Goal: Task Accomplishment & Management: Use online tool/utility

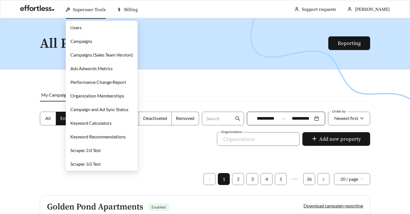
click at [85, 43] on link "Campaigns" at bounding box center [81, 40] width 22 height 5
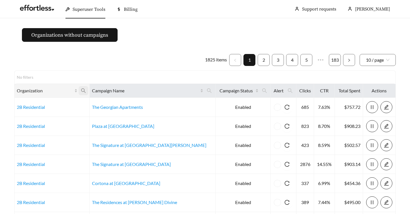
click at [86, 88] on icon "search" at bounding box center [83, 90] width 5 height 5
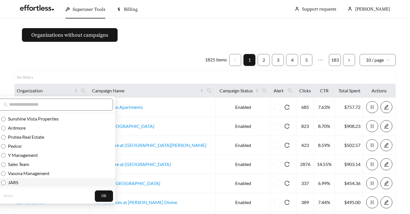
click at [23, 184] on span "JARS" at bounding box center [55, 183] width 108 height 6
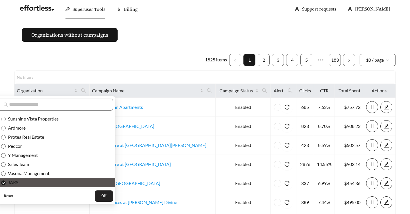
click at [101, 194] on span "OK" at bounding box center [103, 197] width 5 height 6
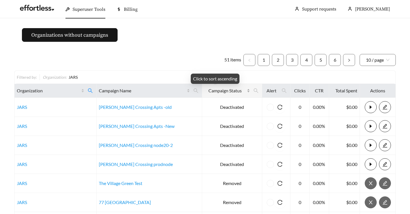
click at [239, 92] on div "Campaign Status" at bounding box center [227, 90] width 46 height 7
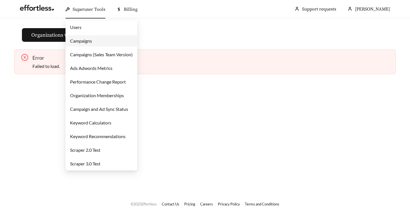
click at [91, 8] on span "Superuser Tools" at bounding box center [89, 10] width 33 height 6
click at [86, 41] on link "Campaigns" at bounding box center [81, 40] width 22 height 5
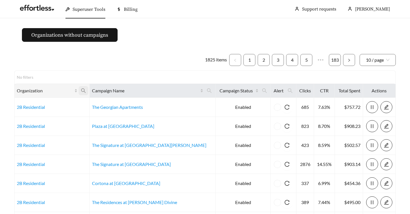
click at [86, 91] on icon "search" at bounding box center [83, 91] width 5 height 5
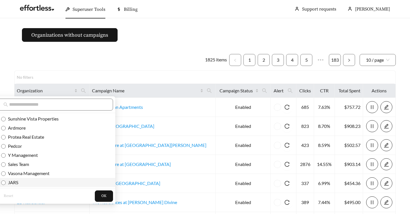
click at [17, 182] on span "JARS" at bounding box center [12, 182] width 13 height 5
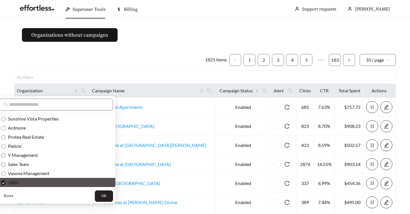
click at [101, 196] on span "OK" at bounding box center [103, 197] width 5 height 6
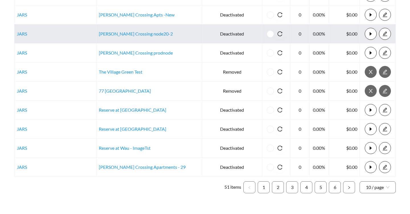
scroll to position [125, 0]
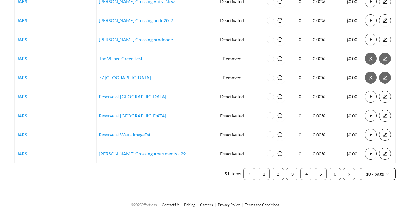
click at [374, 172] on span "10 / page" at bounding box center [378, 174] width 24 height 11
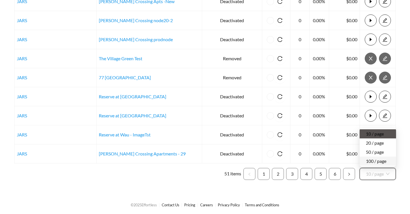
click at [379, 159] on div "100 / page" at bounding box center [378, 161] width 24 height 6
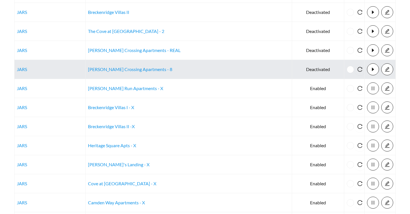
scroll to position [487, 0]
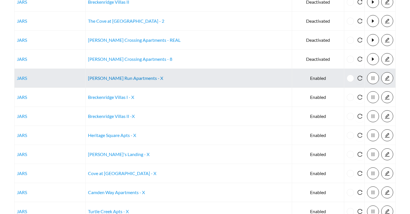
click at [128, 77] on link "[PERSON_NAME] Run Apartments - X" at bounding box center [125, 77] width 75 height 5
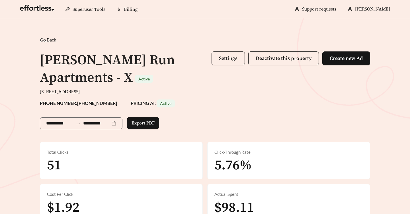
click at [219, 58] on span "Settings" at bounding box center [228, 58] width 19 height 7
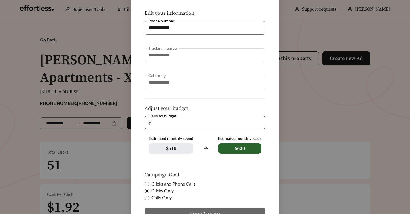
scroll to position [108, 0]
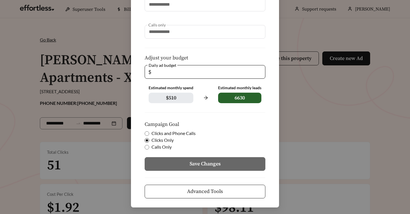
click at [181, 191] on button "Advanced Tools" at bounding box center [205, 192] width 121 height 14
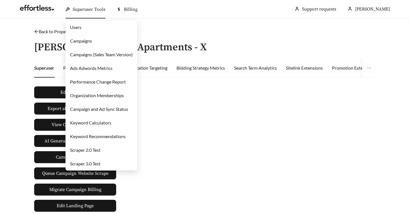
click at [81, 28] on link "Users" at bounding box center [75, 26] width 11 height 5
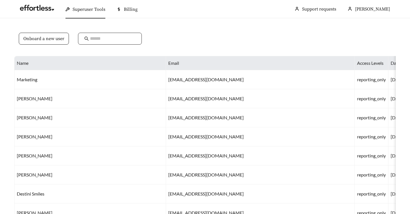
click at [109, 37] on input "text" at bounding box center [113, 38] width 46 height 7
type input "*******"
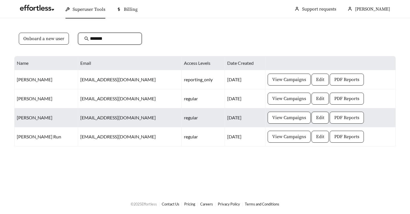
click at [334, 117] on span "PDF Reports" at bounding box center [346, 117] width 25 height 7
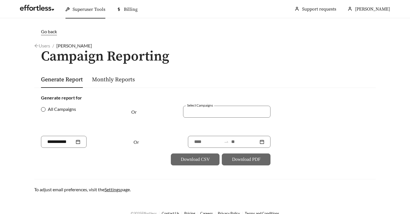
click at [63, 108] on span "All Campaigns" at bounding box center [62, 109] width 33 height 7
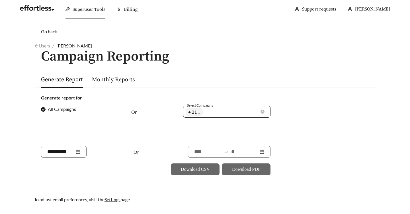
click at [217, 112] on div "The Cove at Fountain Lake Apartments Turtle Creek Apartments Ramsey Run Apartme…" at bounding box center [223, 112] width 74 height 10
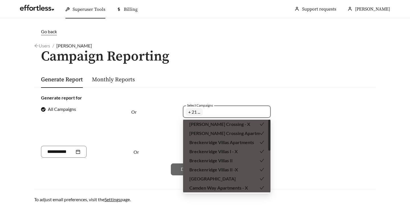
click at [163, 111] on div "Or" at bounding box center [150, 121] width 38 height 30
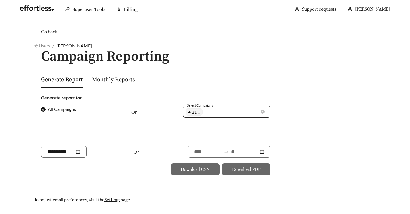
click at [194, 111] on span "+ 21 ..." at bounding box center [194, 112] width 12 height 7
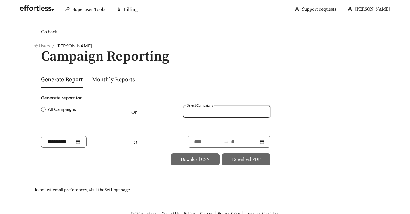
click at [218, 111] on div at bounding box center [223, 112] width 74 height 8
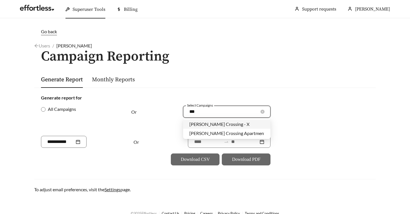
type input "****"
click at [216, 124] on span "[PERSON_NAME] Crossing - X" at bounding box center [219, 124] width 60 height 5
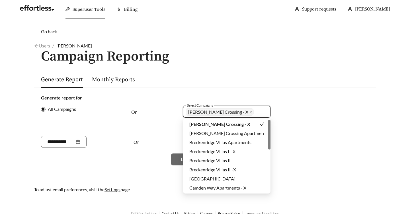
click at [152, 120] on div "Or" at bounding box center [150, 121] width 38 height 30
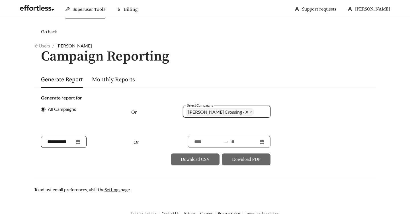
click at [77, 144] on div at bounding box center [63, 142] width 33 height 7
click at [145, 162] on div "Download CSV Download PDF" at bounding box center [156, 160] width 230 height 12
click at [199, 143] on input at bounding box center [207, 142] width 27 height 7
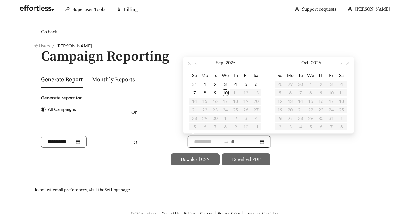
type input "**********"
click at [196, 63] on span "button" at bounding box center [196, 63] width 3 height 3
type input "**********"
click at [197, 66] on button "button" at bounding box center [196, 62] width 7 height 11
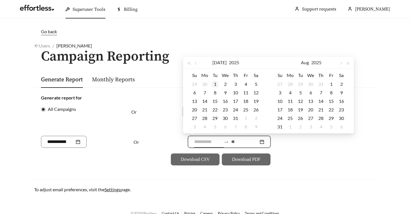
type input "**********"
click at [215, 87] on div "1" at bounding box center [215, 84] width 7 height 7
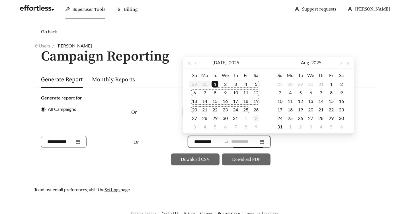
type input "**********"
click at [329, 85] on div "1" at bounding box center [331, 84] width 7 height 7
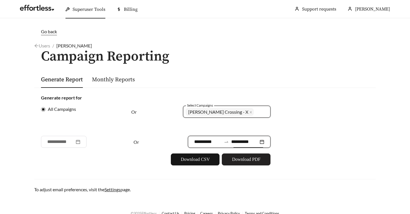
click at [246, 161] on span "Download PDF" at bounding box center [246, 159] width 28 height 7
